Goal: Task Accomplishment & Management: Manage account settings

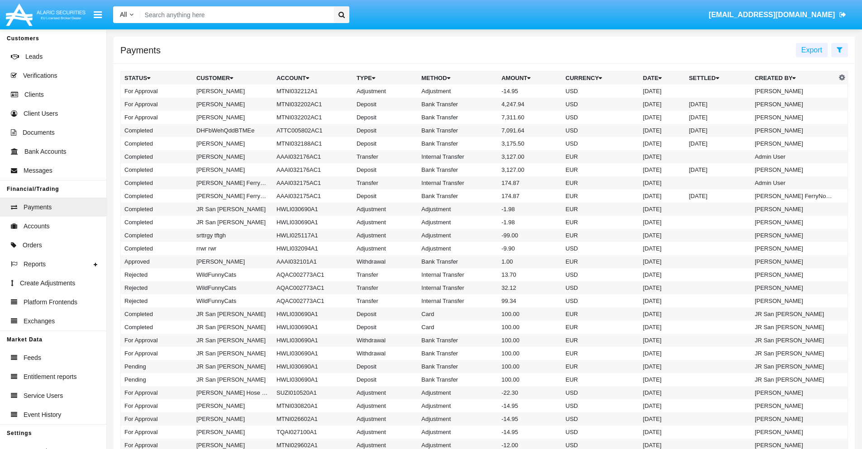
click at [308, 91] on td "MTNI032212A1" at bounding box center [313, 91] width 80 height 13
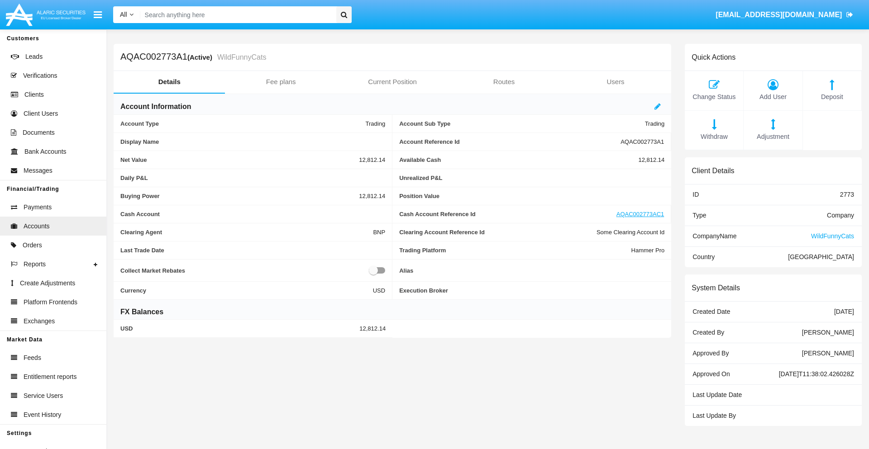
click at [773, 137] on span "Adjustment" at bounding box center [772, 137] width 49 height 10
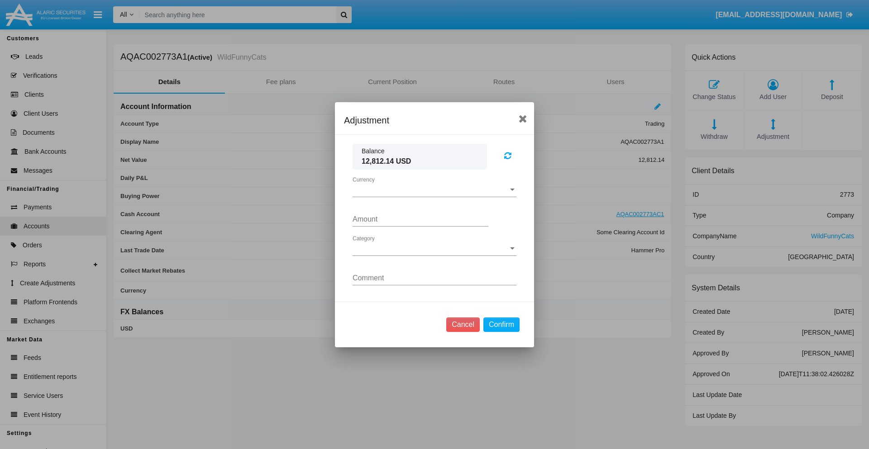
click at [434, 190] on span "Currency" at bounding box center [430, 190] width 156 height 8
click at [434, 196] on span "USD" at bounding box center [426, 197] width 149 height 22
click at [434, 248] on span "Category" at bounding box center [430, 249] width 156 height 8
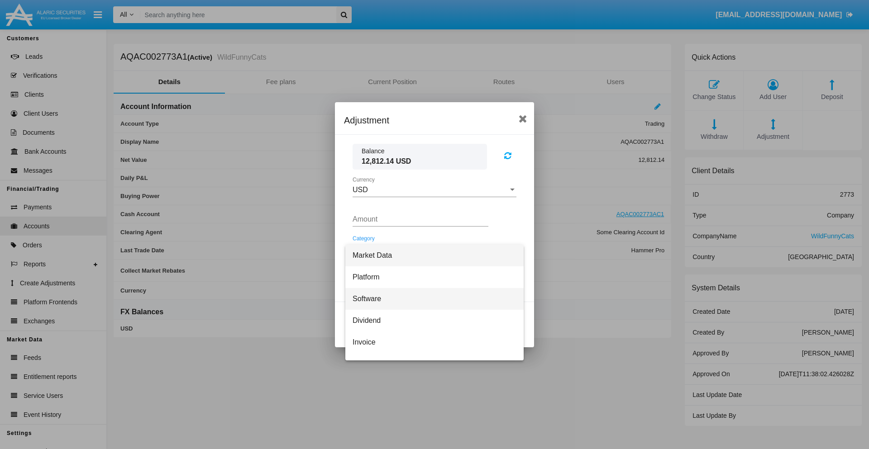
click at [431, 299] on span "Software" at bounding box center [434, 299] width 164 height 22
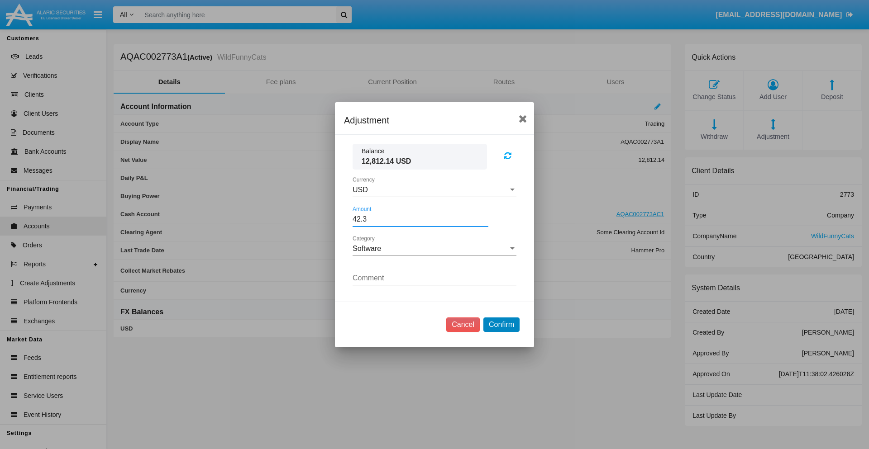
click at [501, 324] on button "Confirm" at bounding box center [501, 325] width 36 height 14
type input "42.3000"
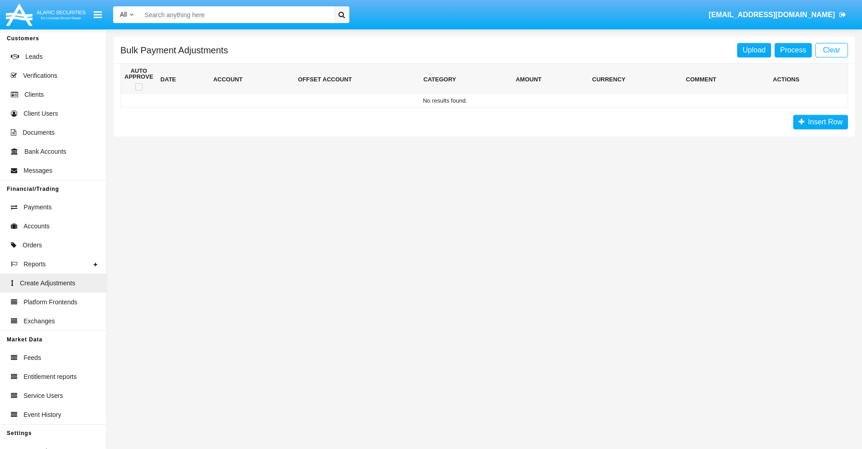
click at [820, 122] on span "Insert Row" at bounding box center [823, 122] width 38 height 8
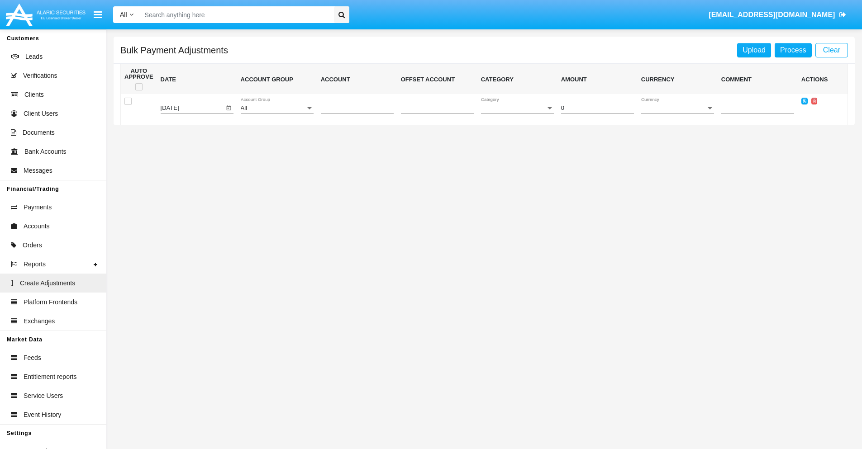
click at [277, 108] on div "All" at bounding box center [273, 108] width 65 height 7
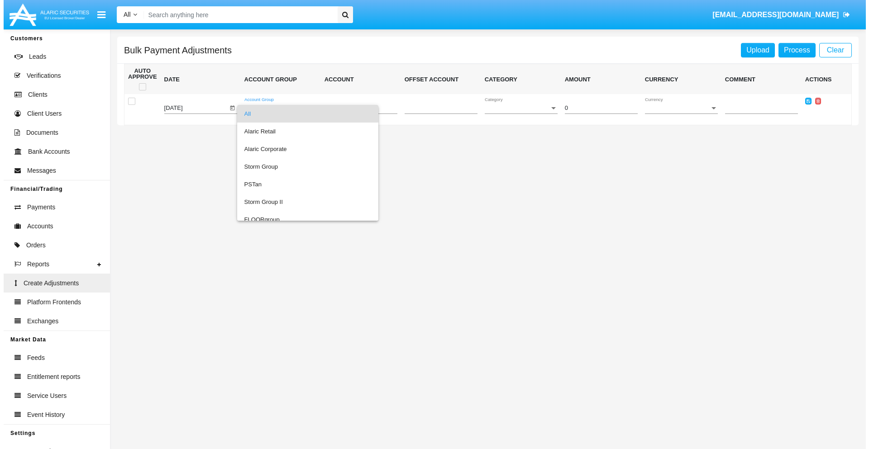
scroll to position [855, 0]
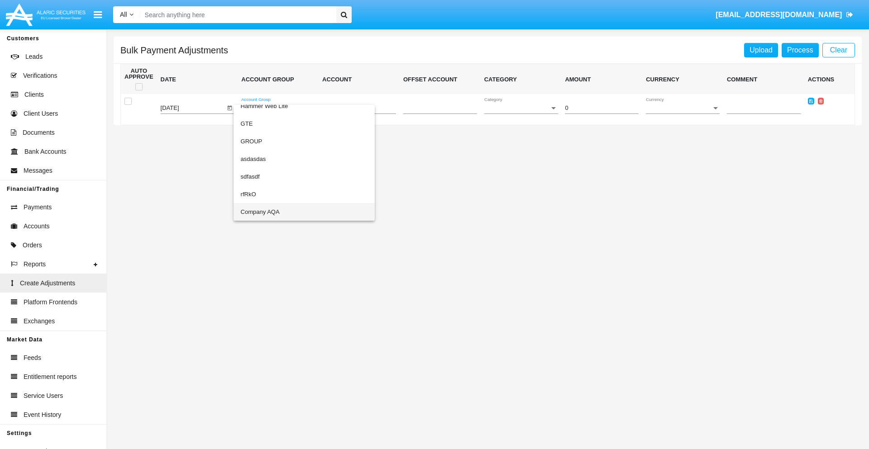
click at [285, 212] on span "Company AQA" at bounding box center [304, 212] width 127 height 18
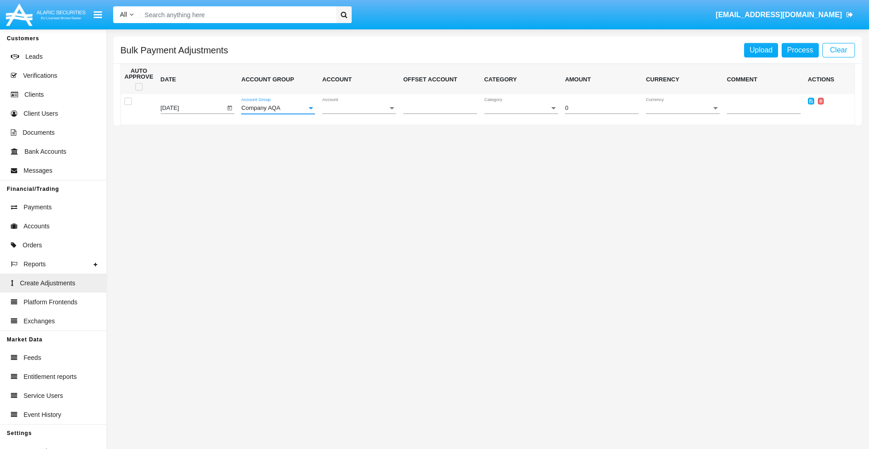
click at [359, 108] on span "Account" at bounding box center [355, 108] width 66 height 7
click at [355, 149] on span "AQAC002773A2" at bounding box center [359, 149] width 74 height 18
click at [521, 108] on span "Category" at bounding box center [517, 108] width 66 height 7
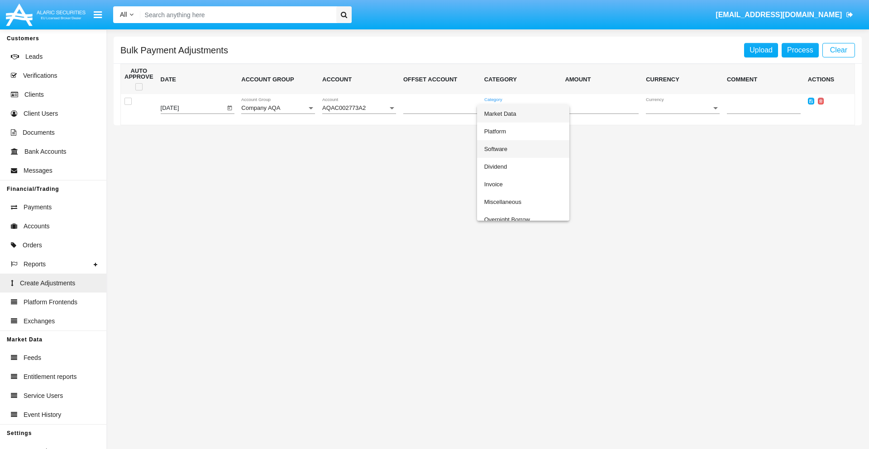
click at [523, 149] on span "Software" at bounding box center [523, 149] width 78 height 18
type input "-80.22"
click at [682, 108] on span "Currency" at bounding box center [679, 108] width 66 height 7
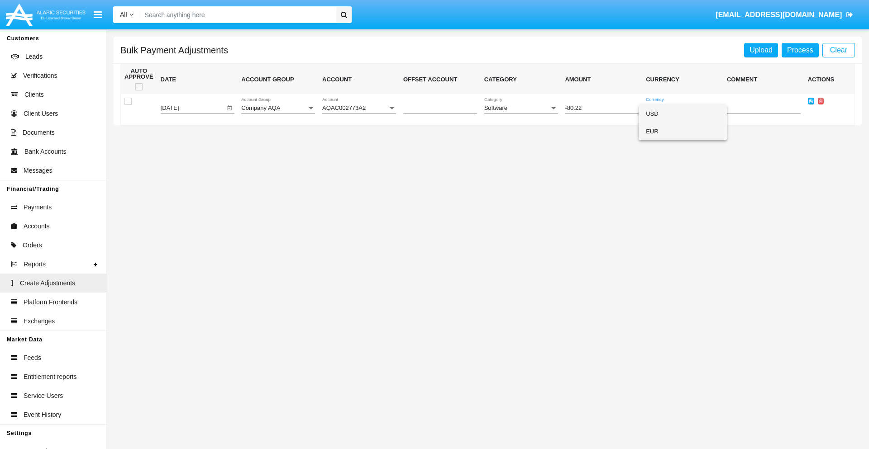
click at [682, 131] on span "EUR" at bounding box center [683, 132] width 74 height 18
click at [810, 101] on icon at bounding box center [811, 101] width 4 height 4
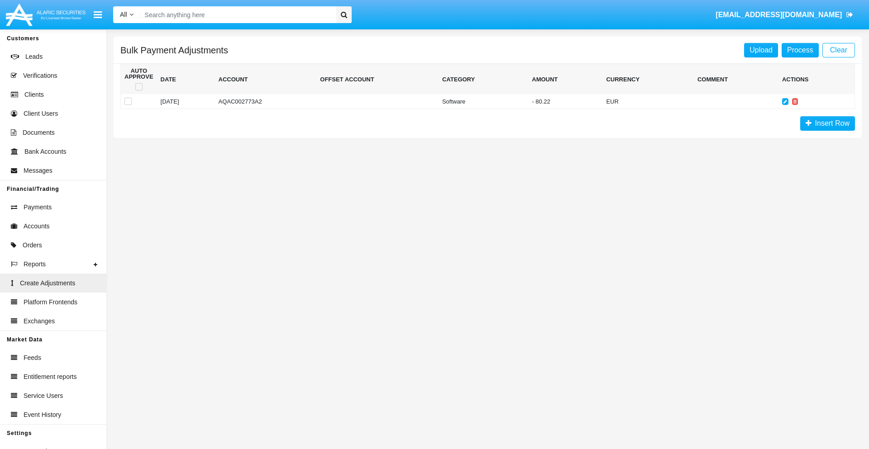
click at [138, 87] on span at bounding box center [138, 86] width 7 height 7
click at [138, 90] on input "checkbox" at bounding box center [138, 90] width 0 height 0
checkbox input "true"
click at [799, 50] on link "Process" at bounding box center [799, 50] width 37 height 14
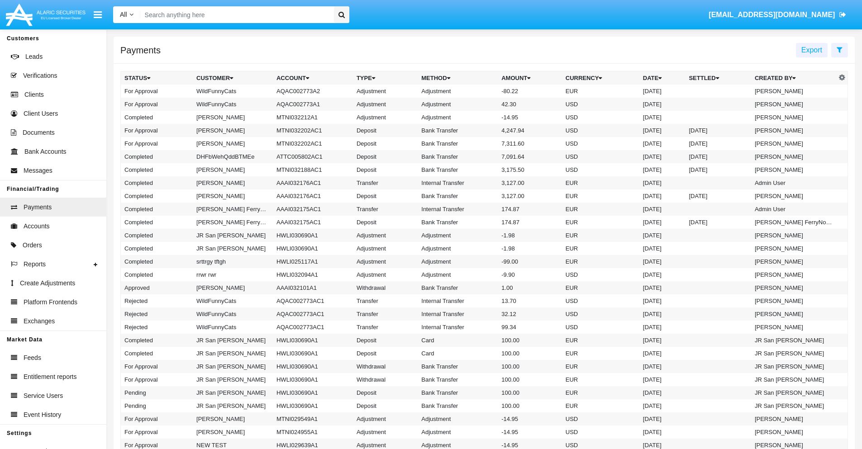
click at [484, 91] on td "Adjustment" at bounding box center [458, 91] width 80 height 13
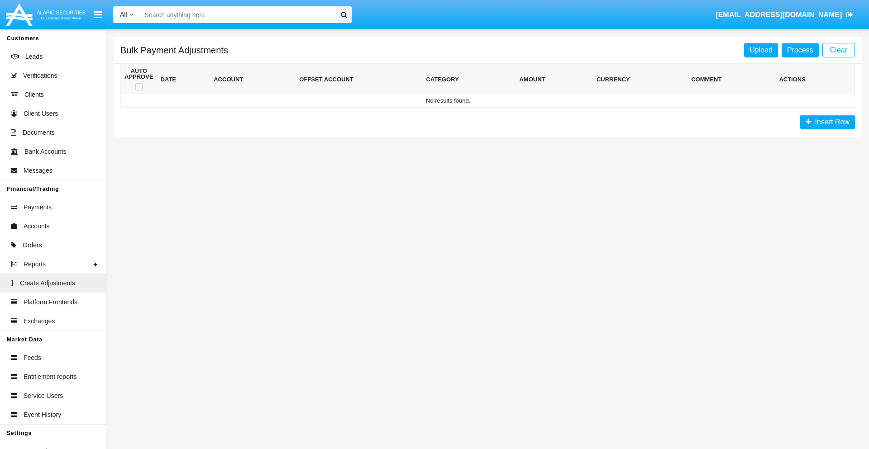
click at [827, 122] on span "Insert Row" at bounding box center [830, 122] width 38 height 8
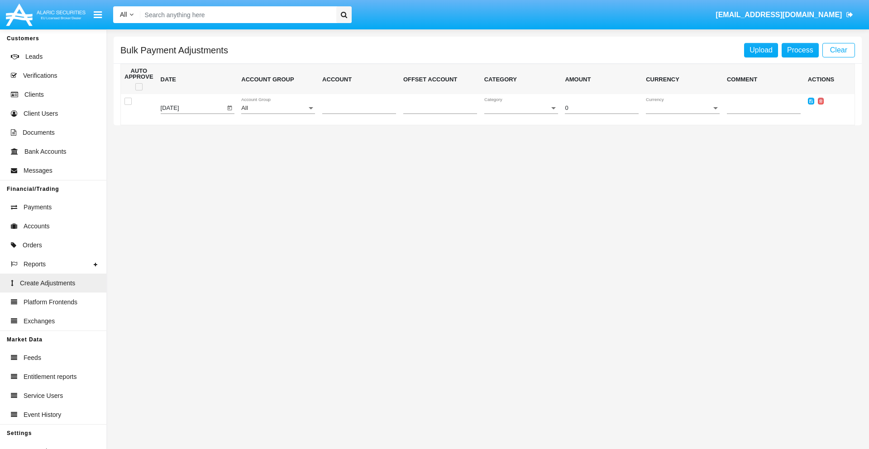
click at [278, 108] on div "All" at bounding box center [274, 108] width 66 height 7
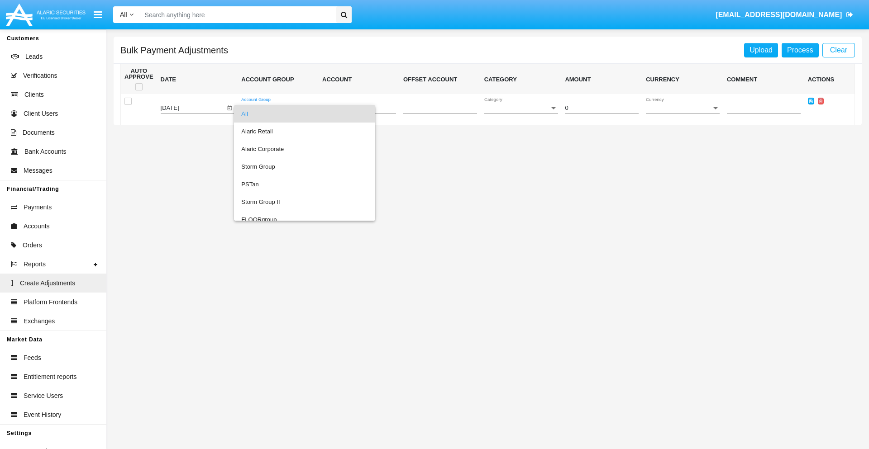
scroll to position [855, 0]
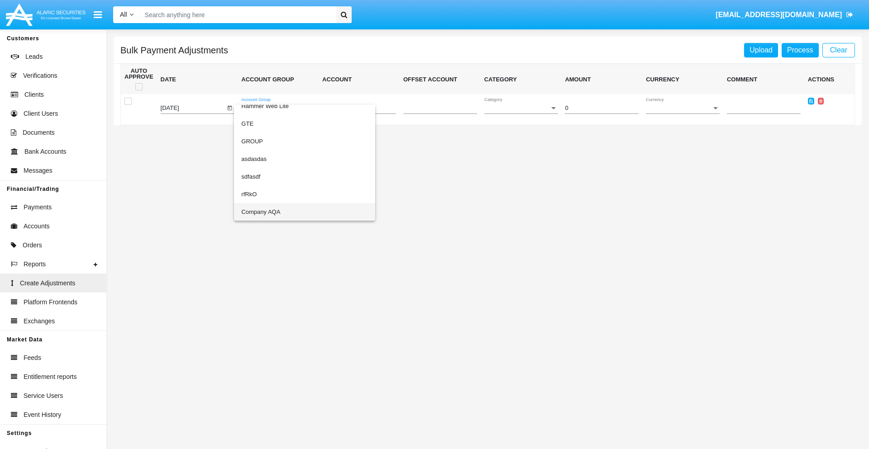
click at [286, 212] on span "Company AQA" at bounding box center [304, 212] width 127 height 18
click at [359, 108] on span "Account" at bounding box center [355, 108] width 66 height 7
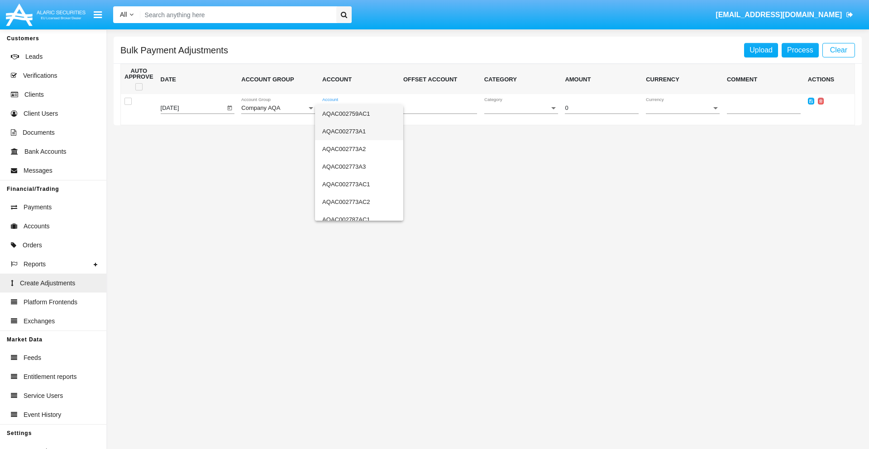
click at [355, 131] on span "AQAC002773A1" at bounding box center [359, 132] width 74 height 18
click at [521, 108] on span "Category" at bounding box center [517, 108] width 66 height 7
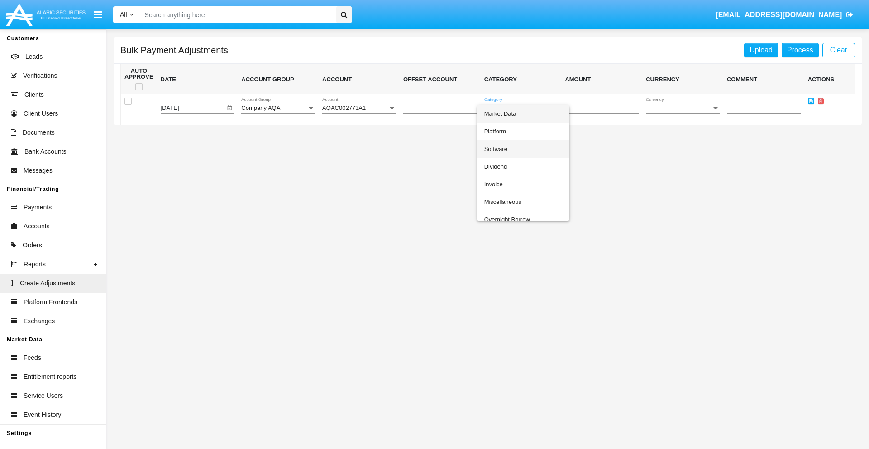
click at [523, 149] on span "Software" at bounding box center [523, 149] width 78 height 18
type input "-84.4"
click at [682, 108] on span "Currency" at bounding box center [679, 108] width 66 height 7
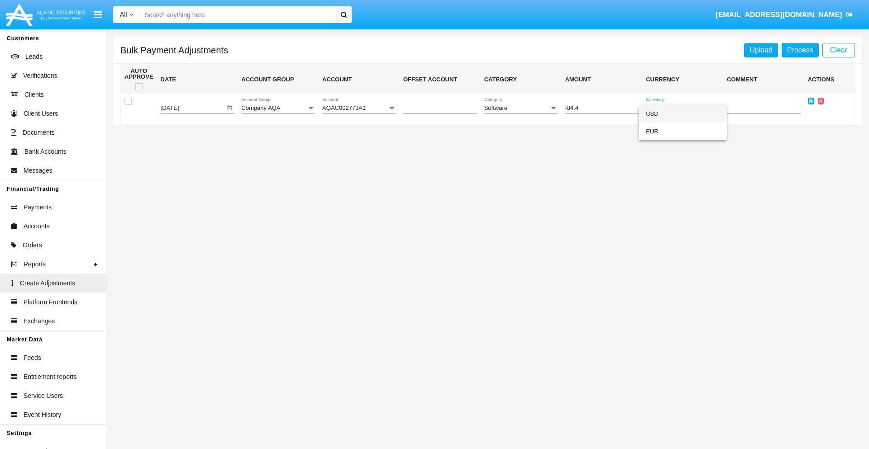
click at [682, 114] on span "USD" at bounding box center [683, 114] width 74 height 18
click at [810, 101] on icon at bounding box center [811, 101] width 4 height 4
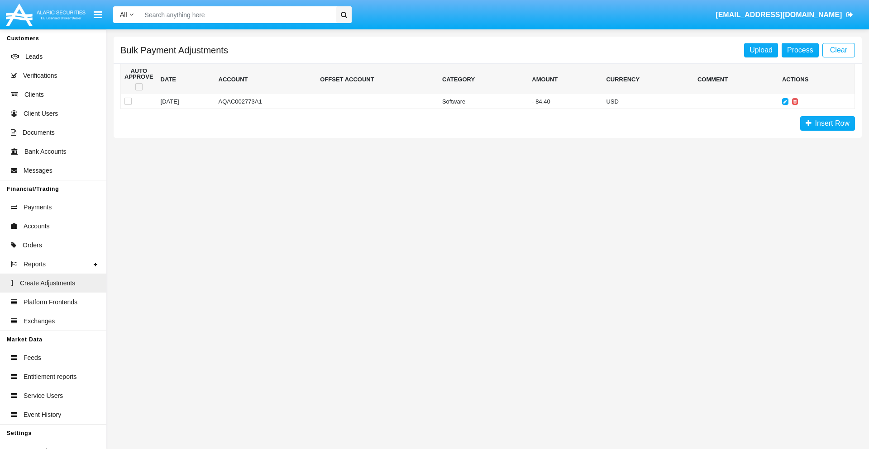
click at [138, 87] on span at bounding box center [138, 86] width 7 height 7
click at [138, 90] on input "checkbox" at bounding box center [138, 90] width 0 height 0
checkbox input "true"
click at [799, 50] on link "Process" at bounding box center [799, 50] width 37 height 14
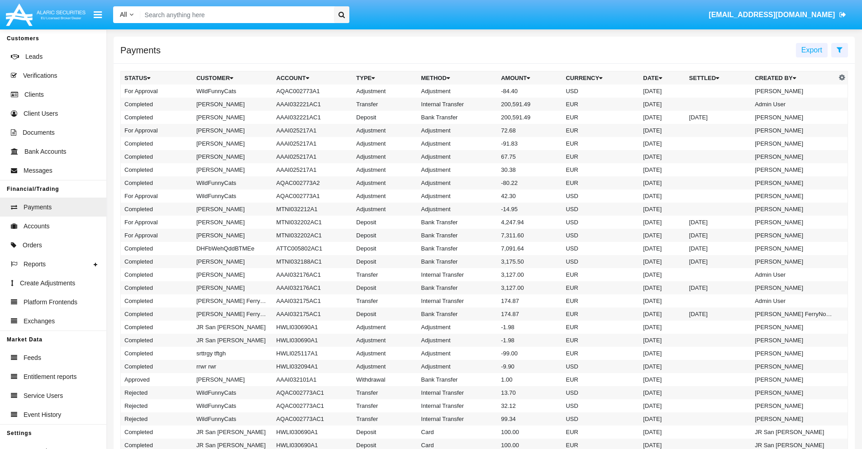
click at [484, 91] on td "Adjustment" at bounding box center [458, 91] width 80 height 13
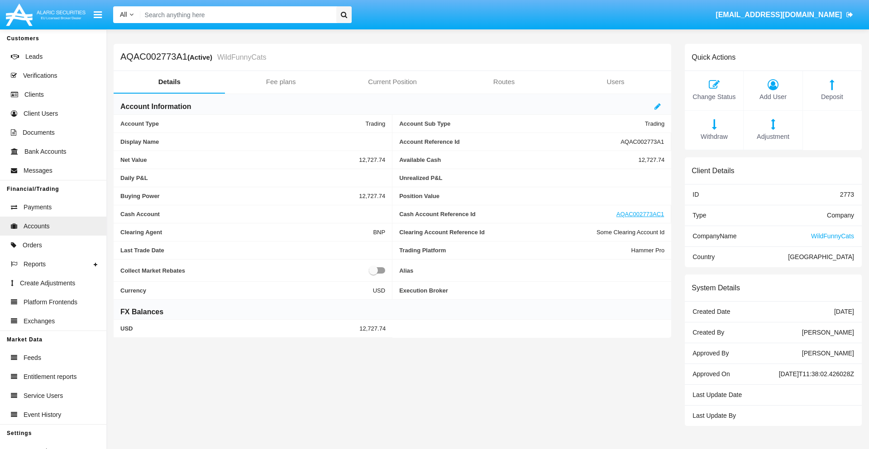
click at [832, 97] on span "Deposit" at bounding box center [831, 97] width 49 height 10
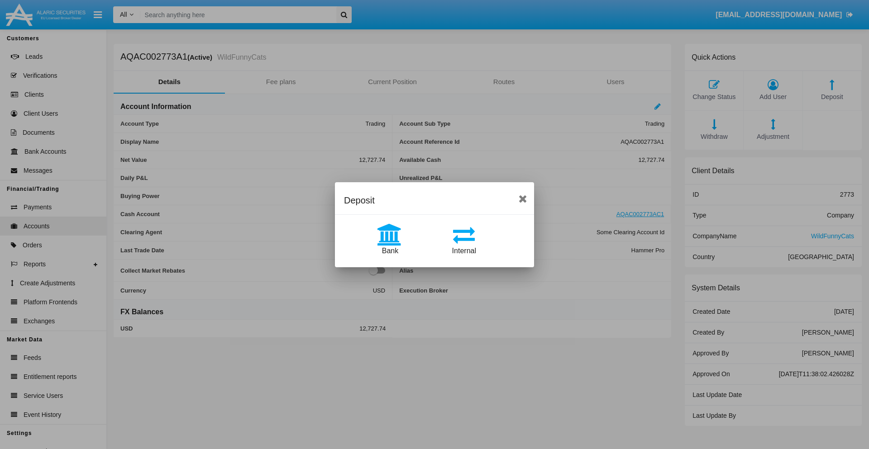
click at [390, 251] on span "Bank" at bounding box center [390, 251] width 16 height 8
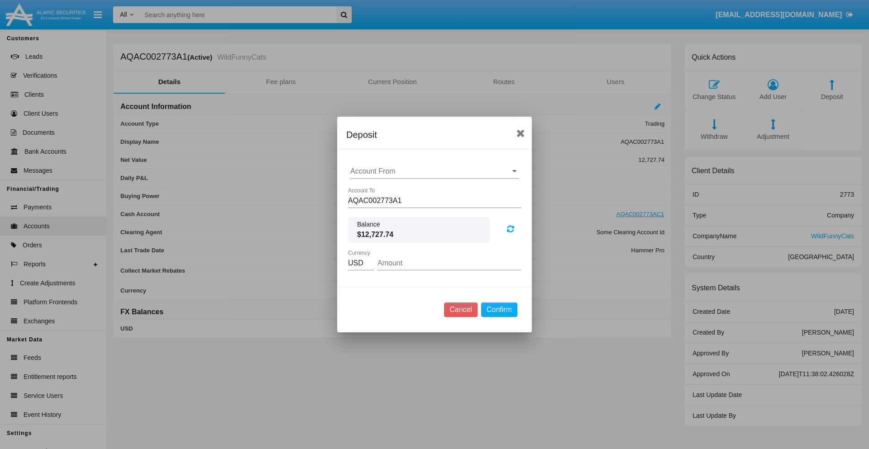
click at [434, 171] on input "Account From" at bounding box center [434, 171] width 168 height 8
click at [370, 189] on span "ACDC" at bounding box center [370, 189] width 20 height 8
type input "ACDC"
type input "4.51"
click at [499, 310] on button "Confirm" at bounding box center [499, 310] width 36 height 14
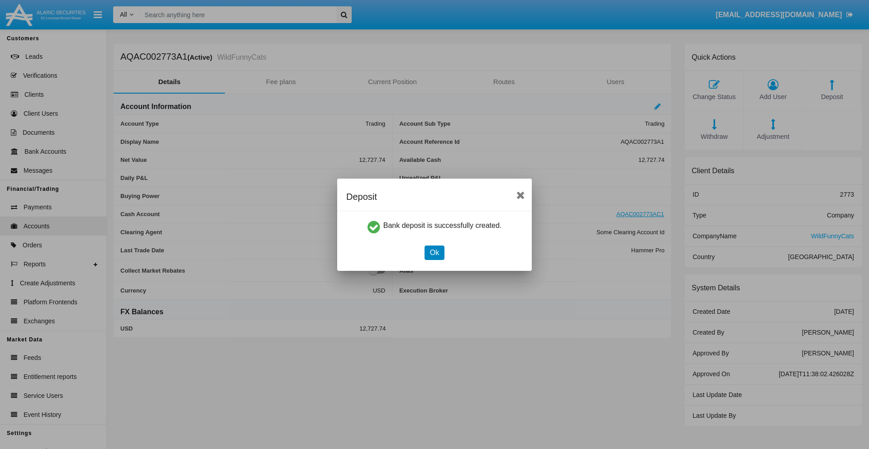
click at [434, 252] on button "Ok" at bounding box center [434, 253] width 20 height 14
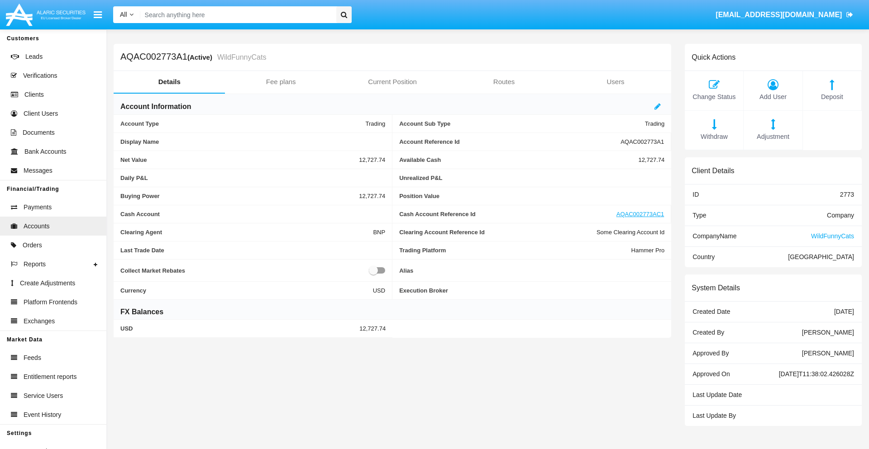
click at [832, 97] on span "Deposit" at bounding box center [831, 97] width 49 height 10
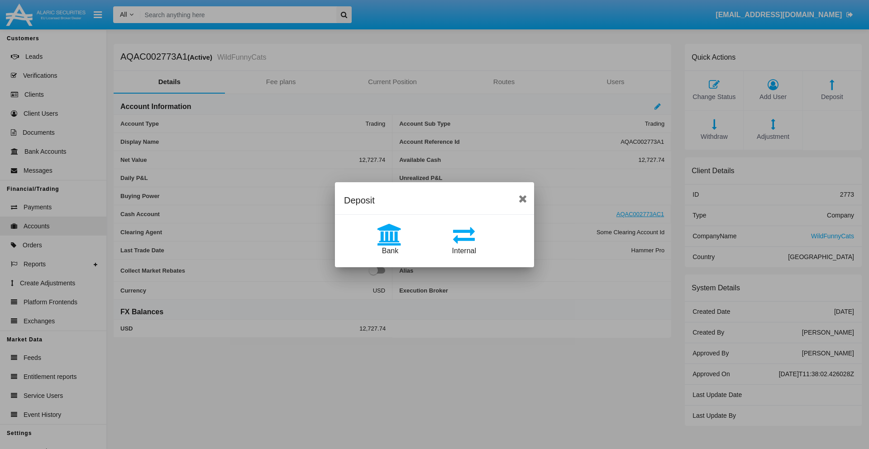
click at [464, 251] on span "Internal" at bounding box center [464, 251] width 24 height 8
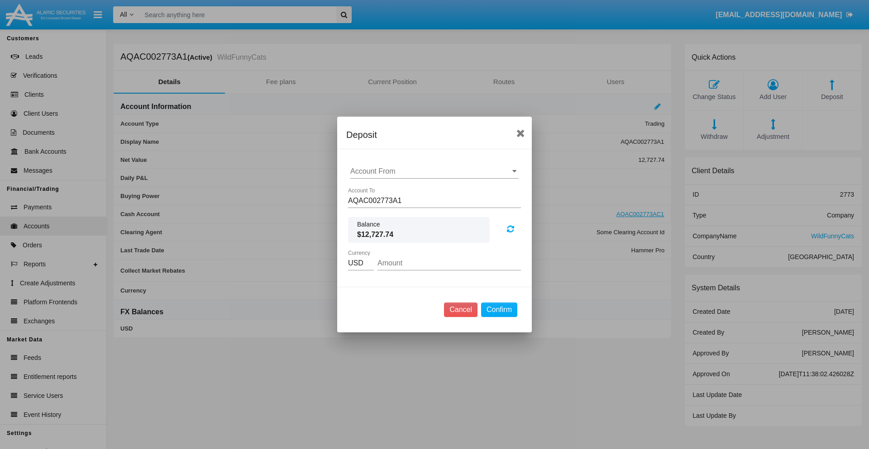
click at [434, 171] on input "Account From" at bounding box center [434, 171] width 168 height 8
click at [389, 211] on span "AQAC002773AC1" at bounding box center [389, 211] width 59 height 8
type input "AQAC002773AC1"
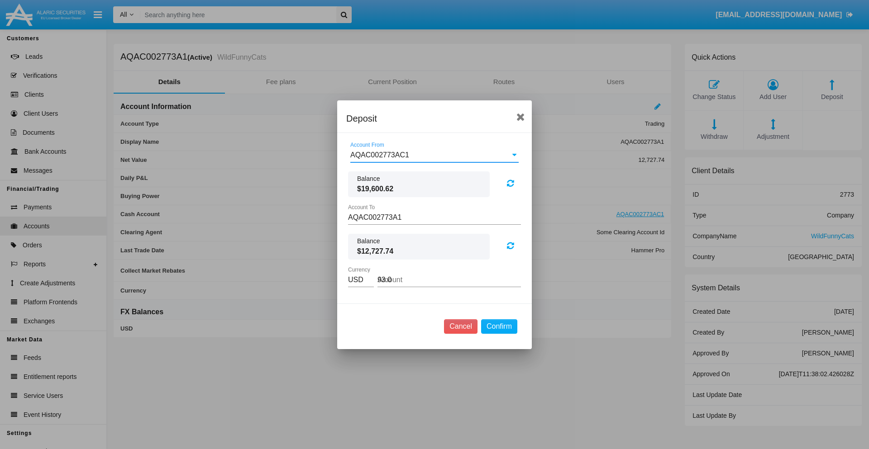
type input "93.09"
click at [499, 326] on button "Confirm" at bounding box center [499, 326] width 36 height 14
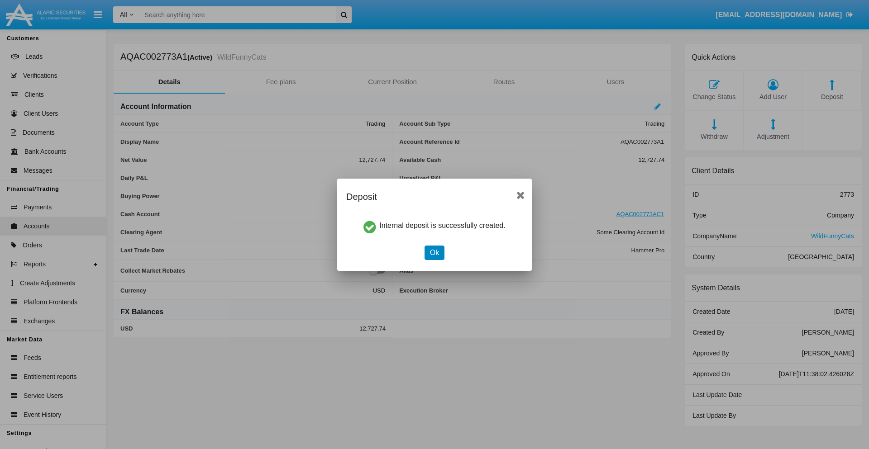
click at [434, 252] on button "Ok" at bounding box center [434, 253] width 20 height 14
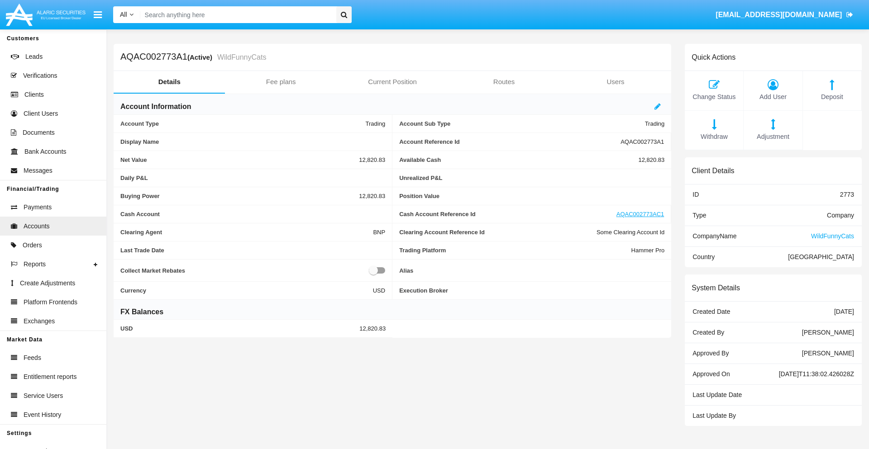
click at [713, 137] on span "Withdraw" at bounding box center [713, 137] width 49 height 10
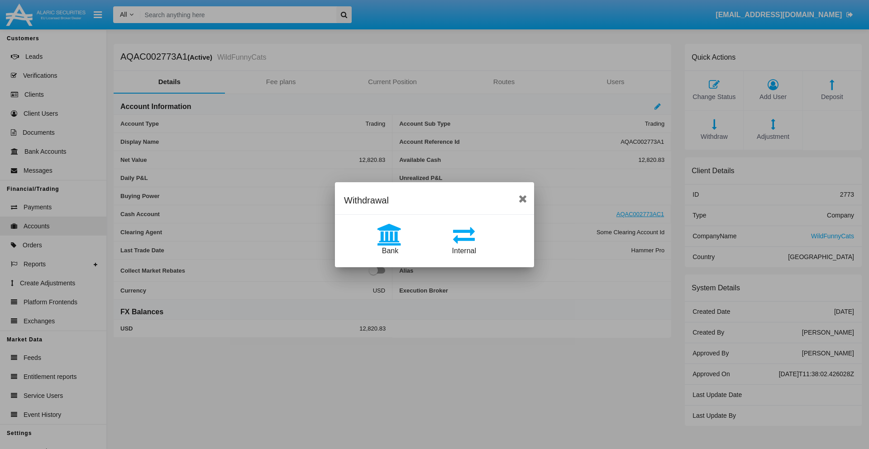
click at [464, 251] on span "Internal" at bounding box center [464, 251] width 24 height 8
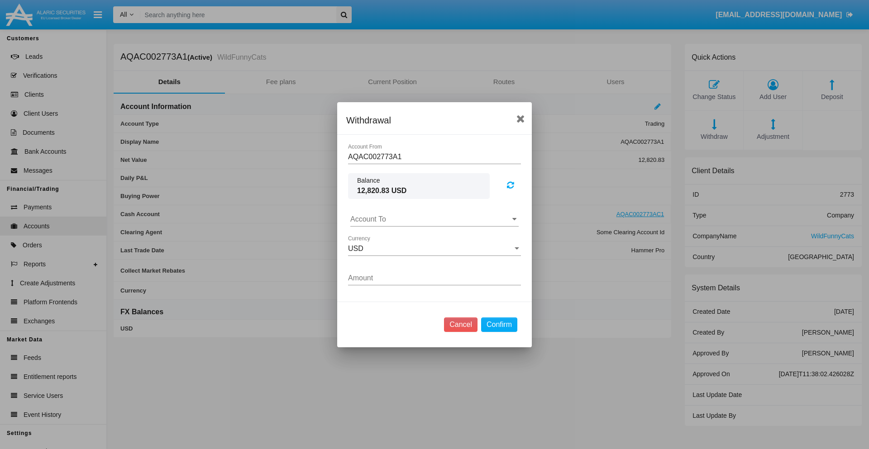
click at [434, 219] on input "Account To" at bounding box center [434, 219] width 168 height 8
click at [389, 259] on span "AQAC002773AC1" at bounding box center [389, 259] width 59 height 8
type input "AQAC002773AC1"
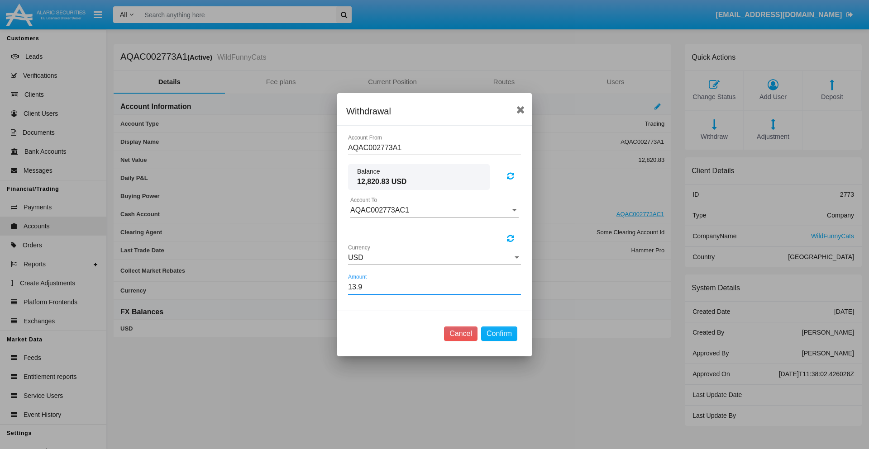
type input "13.96"
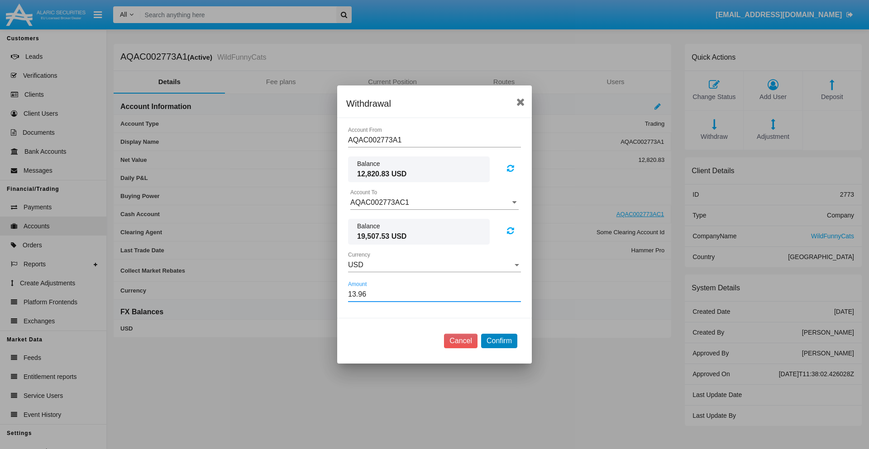
click at [499, 341] on button "Confirm" at bounding box center [499, 341] width 36 height 14
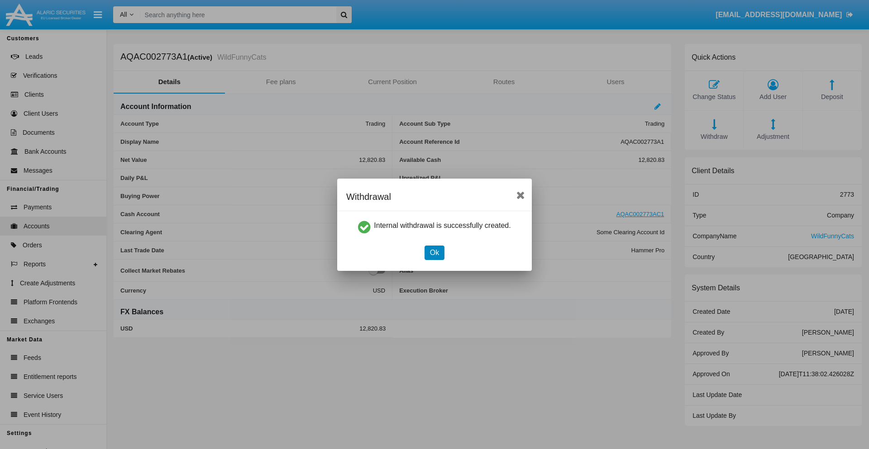
click at [434, 252] on button "Ok" at bounding box center [434, 253] width 20 height 14
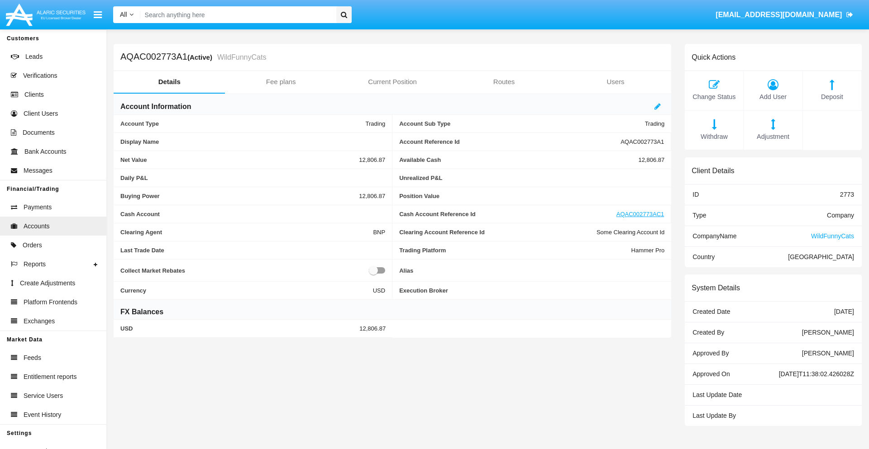
click at [713, 137] on span "Withdraw" at bounding box center [713, 137] width 49 height 10
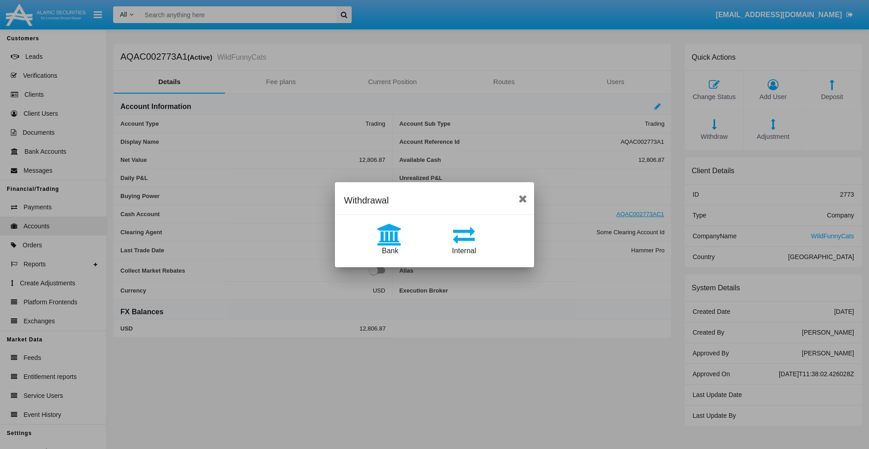
click at [390, 251] on span "Bank" at bounding box center [390, 251] width 16 height 8
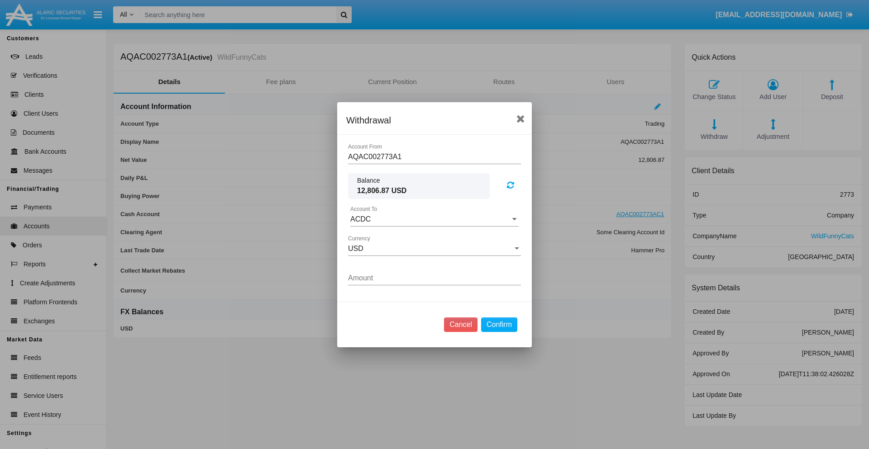
click at [434, 219] on input "ACDC" at bounding box center [434, 219] width 168 height 8
click at [370, 237] on span "ACDC" at bounding box center [370, 237] width 20 height 8
type input "ACDC"
type input "54.76"
click at [499, 324] on button "Confirm" at bounding box center [499, 325] width 36 height 14
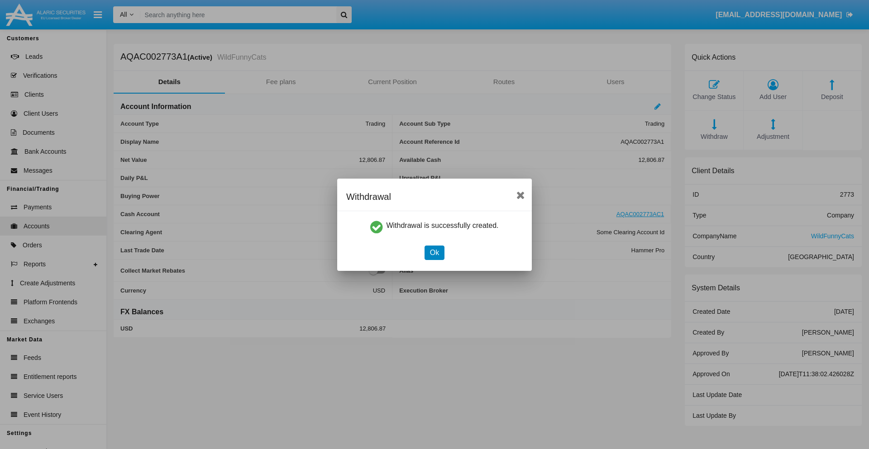
click at [434, 252] on button "Ok" at bounding box center [434, 253] width 20 height 14
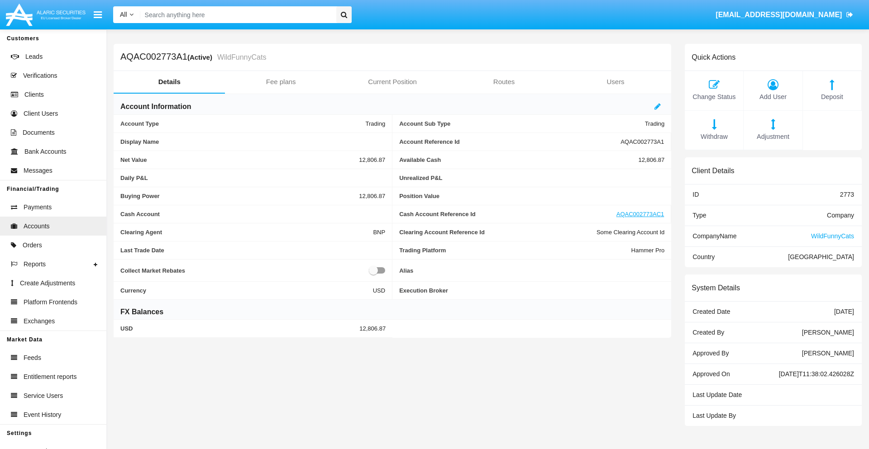
click at [773, 137] on span "Adjustment" at bounding box center [772, 137] width 49 height 10
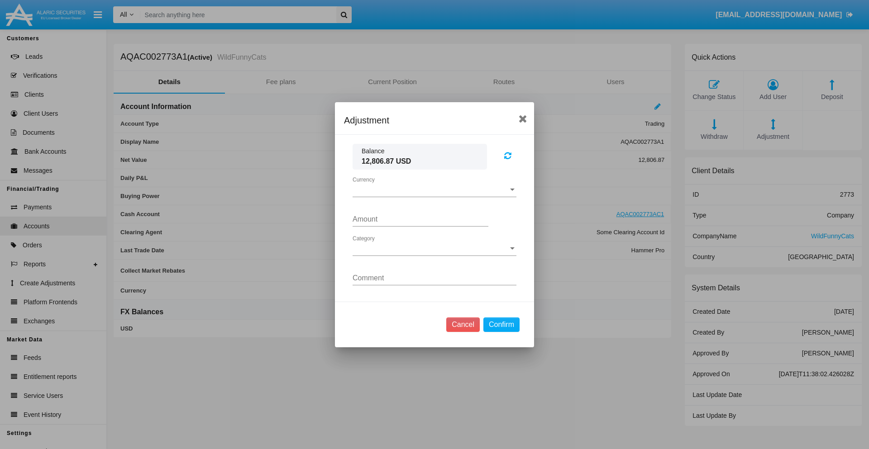
click at [434, 190] on span "Currency" at bounding box center [430, 190] width 156 height 8
click at [434, 196] on span "USD" at bounding box center [434, 197] width 164 height 22
click at [434, 248] on span "Category" at bounding box center [430, 249] width 156 height 8
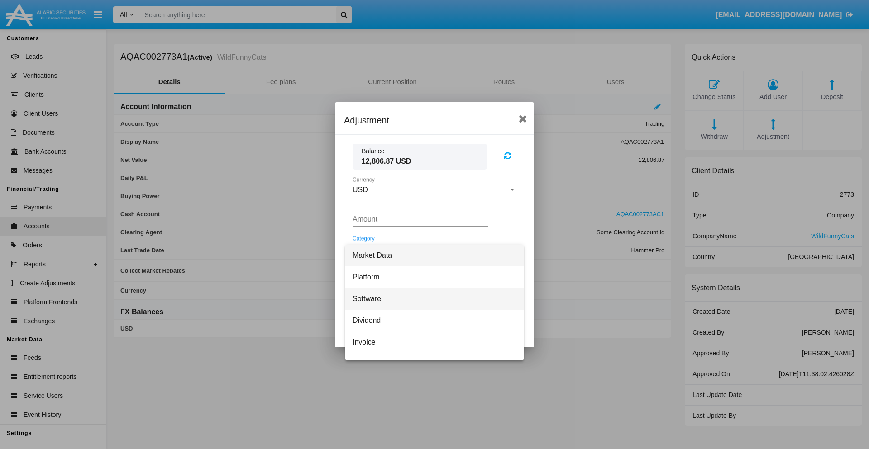
click at [431, 299] on span "Software" at bounding box center [434, 299] width 164 height 22
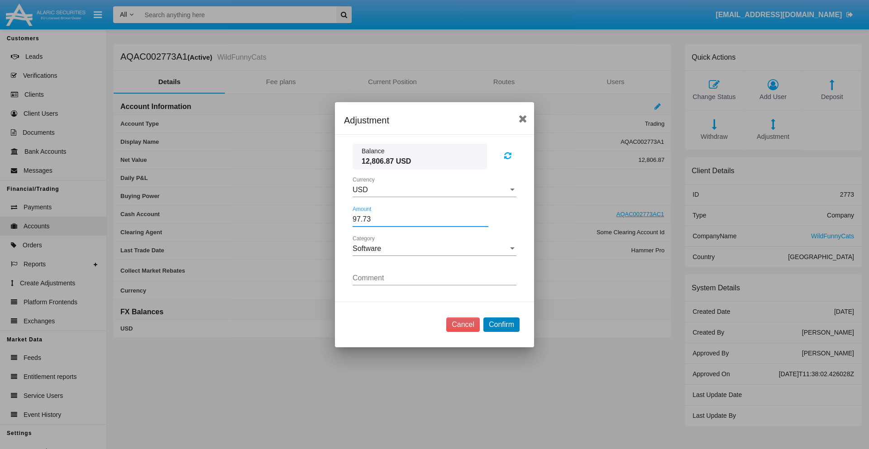
click at [501, 324] on button "Confirm" at bounding box center [501, 325] width 36 height 14
type input "97.7300"
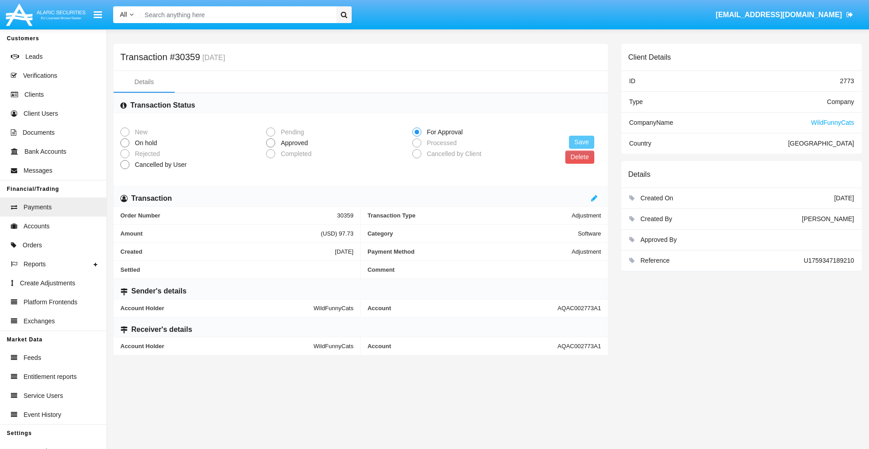
click at [292, 143] on span "Approved" at bounding box center [292, 143] width 35 height 10
click at [271, 147] on input "Approved" at bounding box center [270, 147] width 0 height 0
radio input "true"
click at [581, 142] on button "Save" at bounding box center [581, 142] width 25 height 13
click at [579, 157] on button "Delete" at bounding box center [579, 157] width 29 height 13
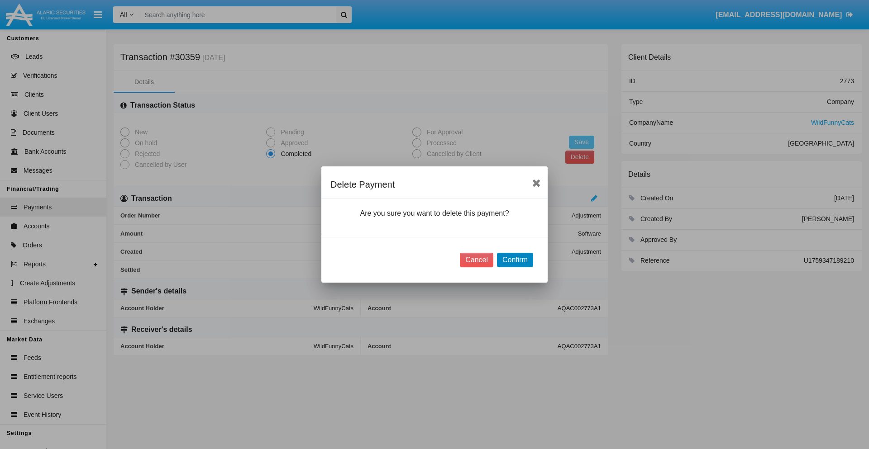
click at [514, 260] on button "Confirm" at bounding box center [515, 260] width 36 height 14
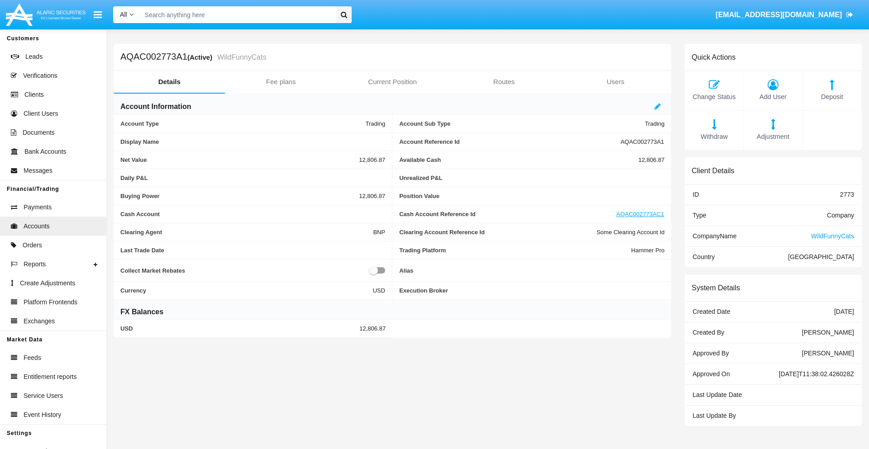
click at [832, 97] on span "Deposit" at bounding box center [831, 97] width 49 height 10
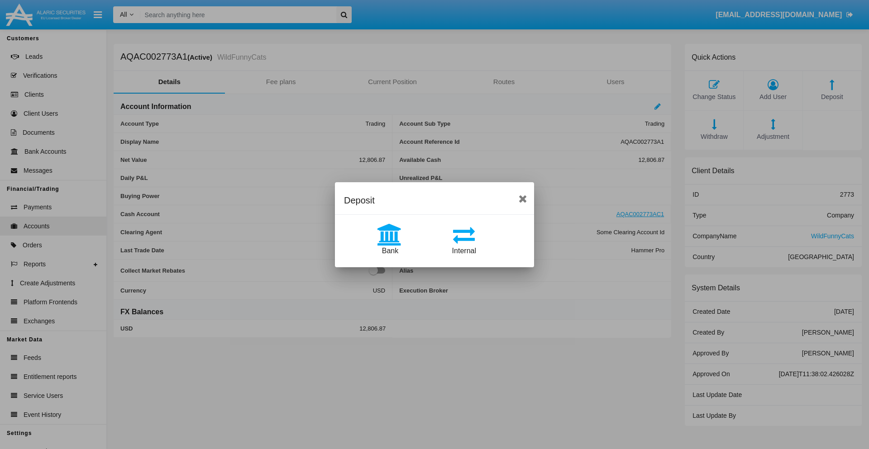
click at [390, 251] on span "Bank" at bounding box center [390, 251] width 16 height 8
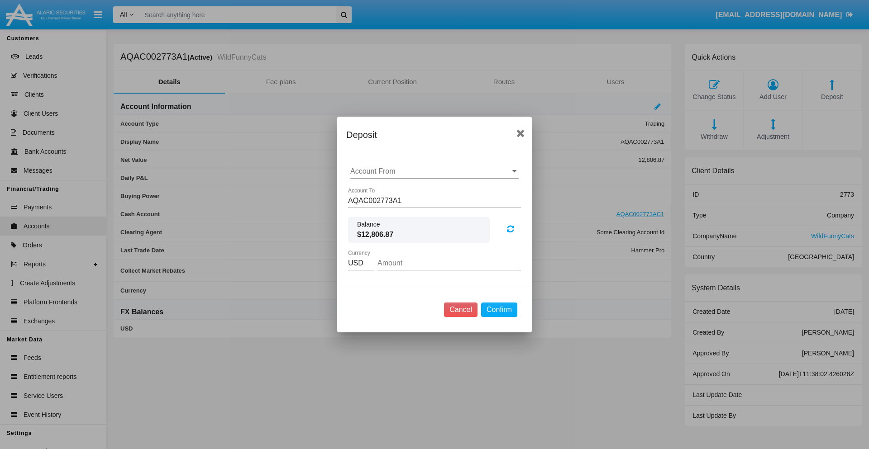
click at [434, 171] on input "Account From" at bounding box center [434, 171] width 168 height 8
click at [370, 189] on span "ACDC" at bounding box center [370, 189] width 20 height 8
type input "ACDC"
type input "33.96"
click at [499, 310] on button "Confirm" at bounding box center [499, 310] width 36 height 14
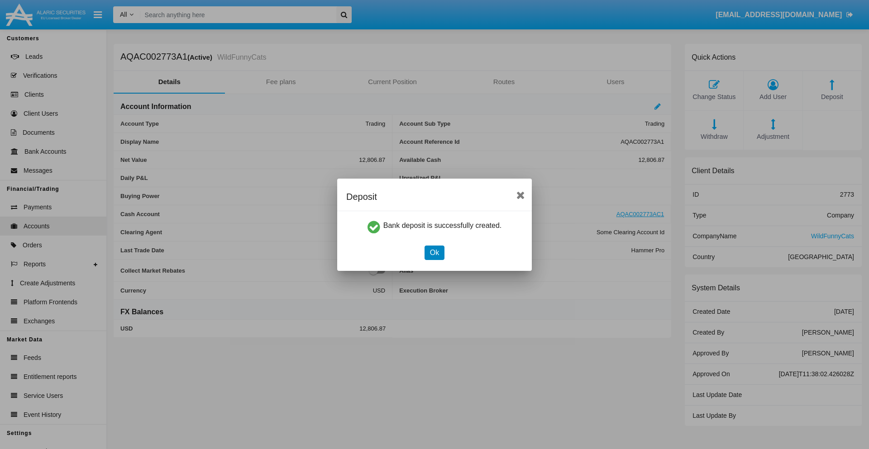
click at [434, 252] on button "Ok" at bounding box center [434, 253] width 20 height 14
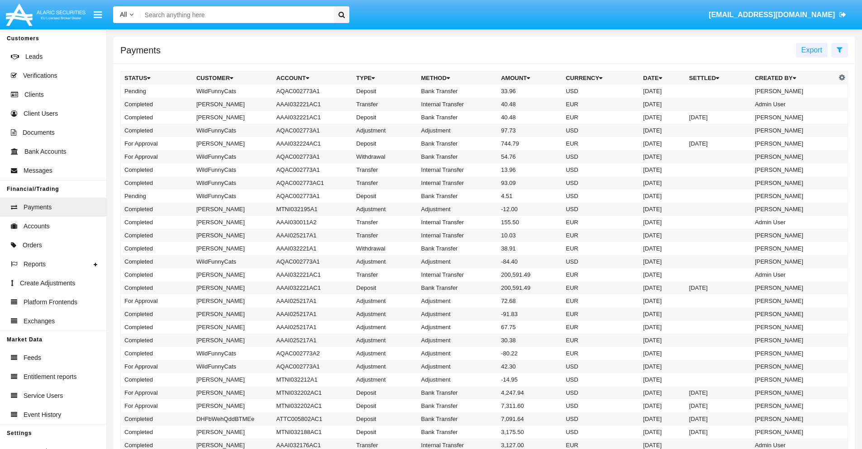
click at [484, 91] on td "Bank Transfer" at bounding box center [458, 91] width 80 height 13
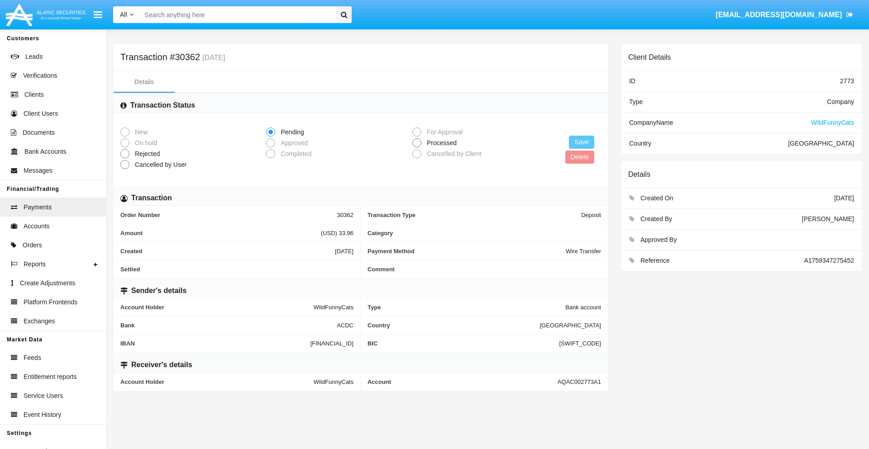
click at [440, 143] on span "Processed" at bounding box center [440, 143] width 38 height 10
click at [417, 147] on input "Processed" at bounding box center [416, 147] width 0 height 0
radio input "true"
click at [581, 142] on button "Save" at bounding box center [581, 142] width 25 height 13
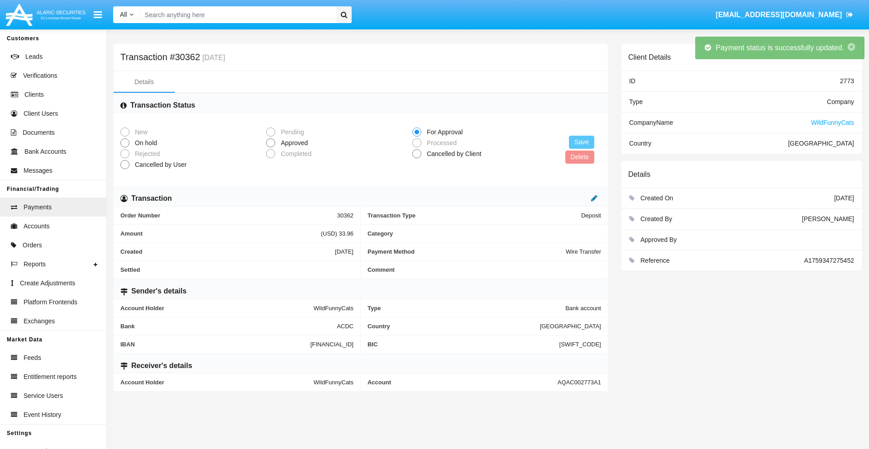
click at [594, 198] on icon at bounding box center [594, 198] width 6 height 7
type input "77.37"
click at [585, 198] on icon at bounding box center [584, 198] width 6 height 7
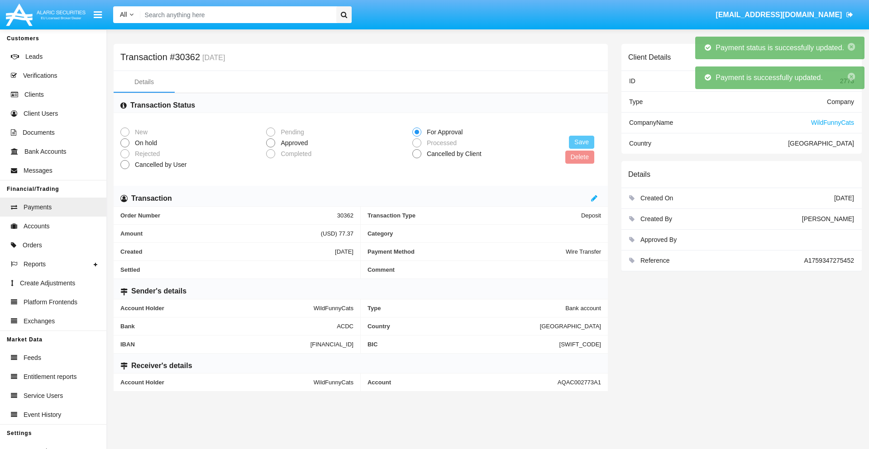
click at [292, 143] on span "Approved" at bounding box center [292, 143] width 35 height 10
click at [271, 147] on input "Approved" at bounding box center [270, 147] width 0 height 0
radio input "true"
click at [581, 142] on button "Save" at bounding box center [581, 142] width 25 height 13
